Goal: Task Accomplishment & Management: Manage account settings

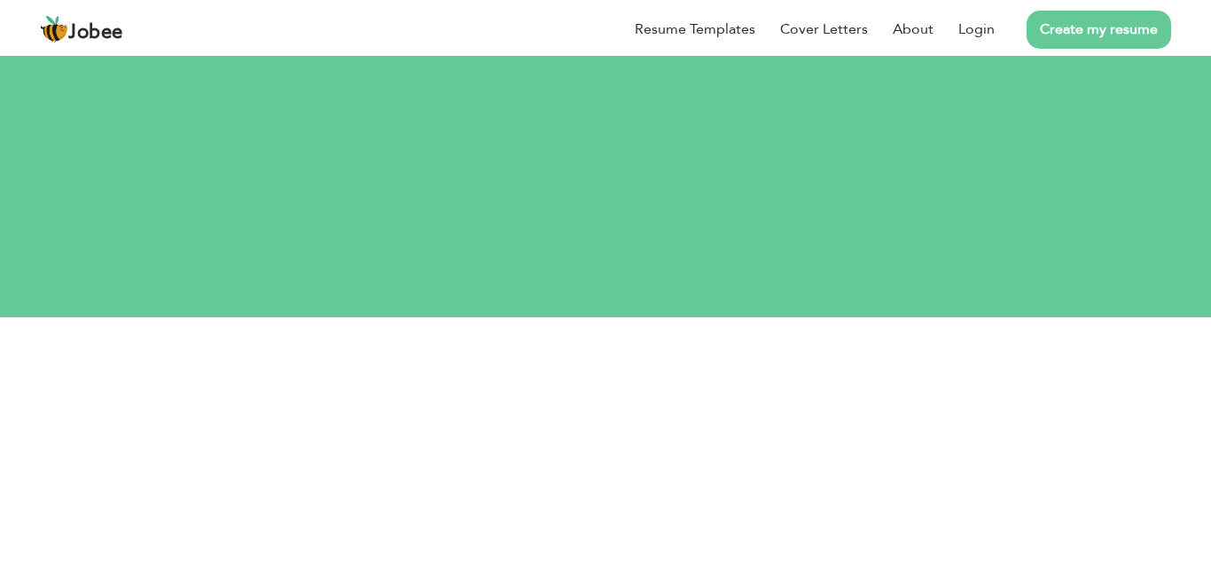
click at [292, 418] on input "text" at bounding box center [606, 435] width 629 height 35
click at [868, 52] on li "About" at bounding box center [901, 29] width 66 height 46
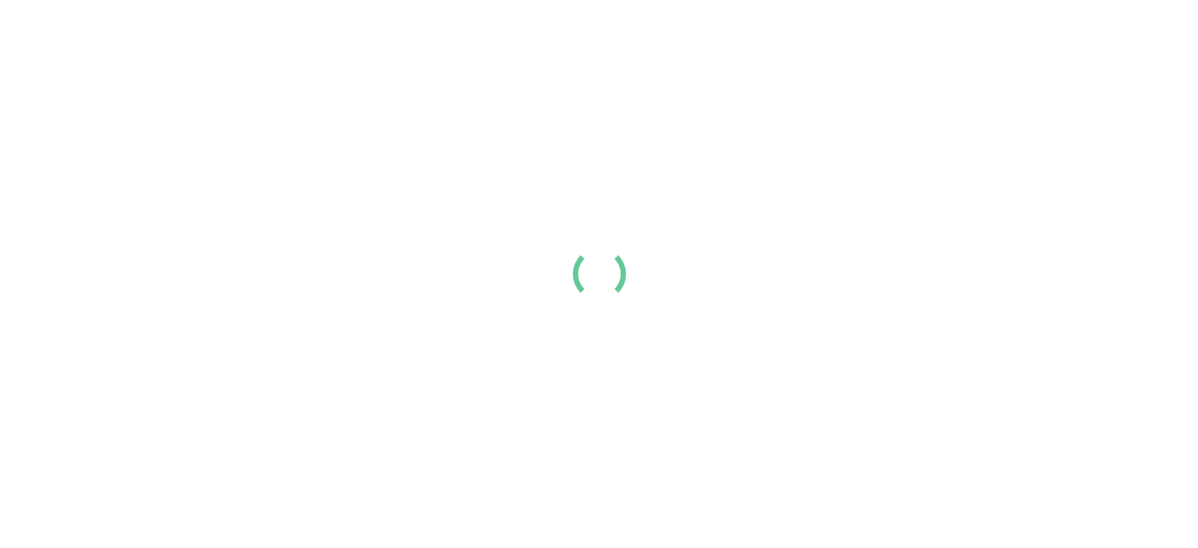
click at [982, 40] on link "Login" at bounding box center [963, 29] width 36 height 21
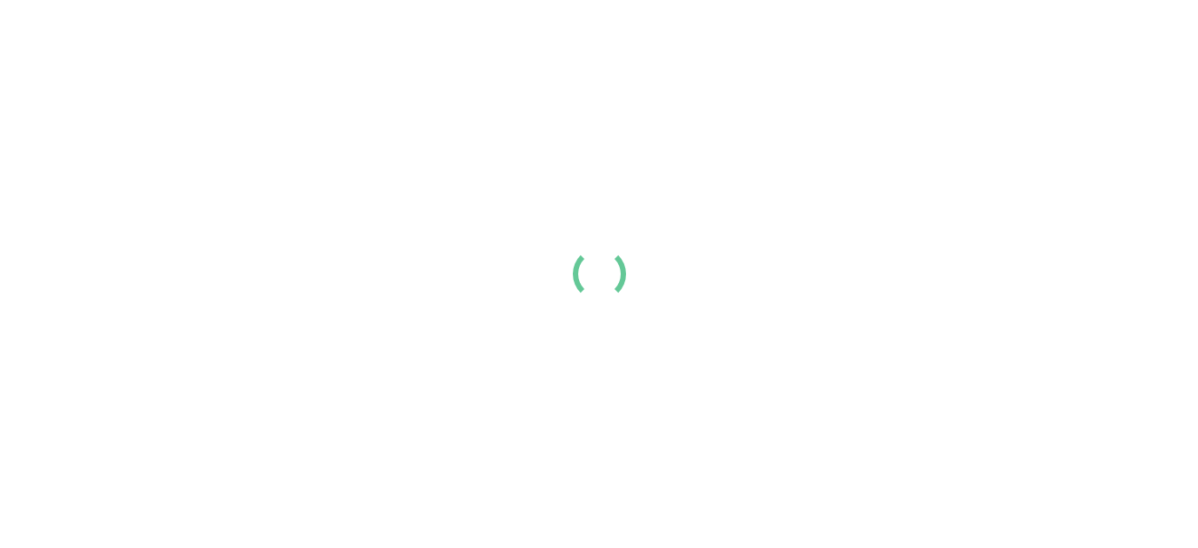
click at [982, 40] on link "Login" at bounding box center [963, 29] width 36 height 21
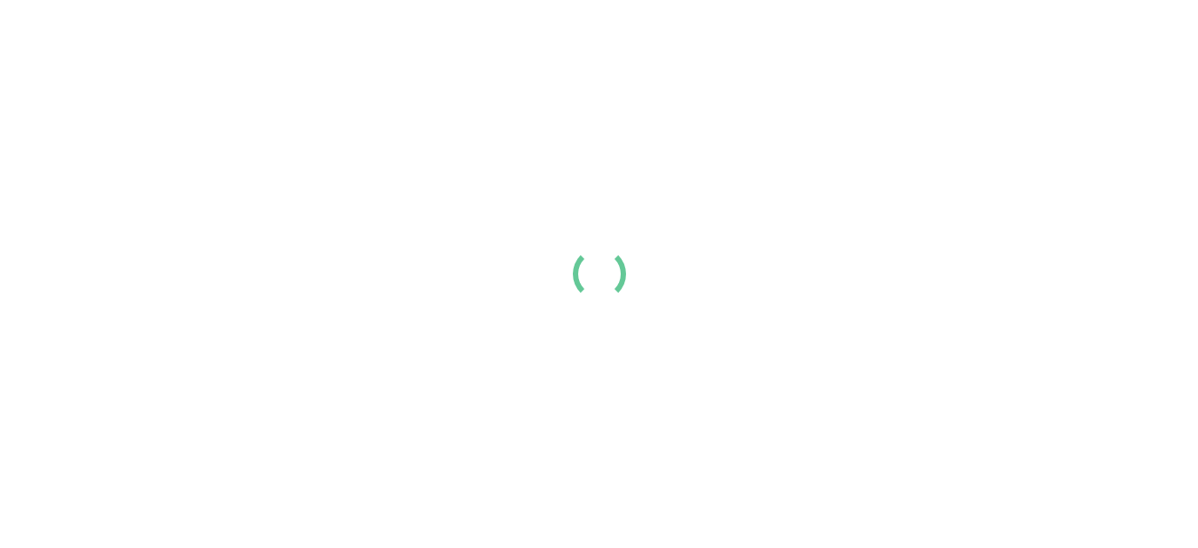
click at [982, 40] on link "Login" at bounding box center [963, 29] width 36 height 21
